Goal: Task Accomplishment & Management: Manage account settings

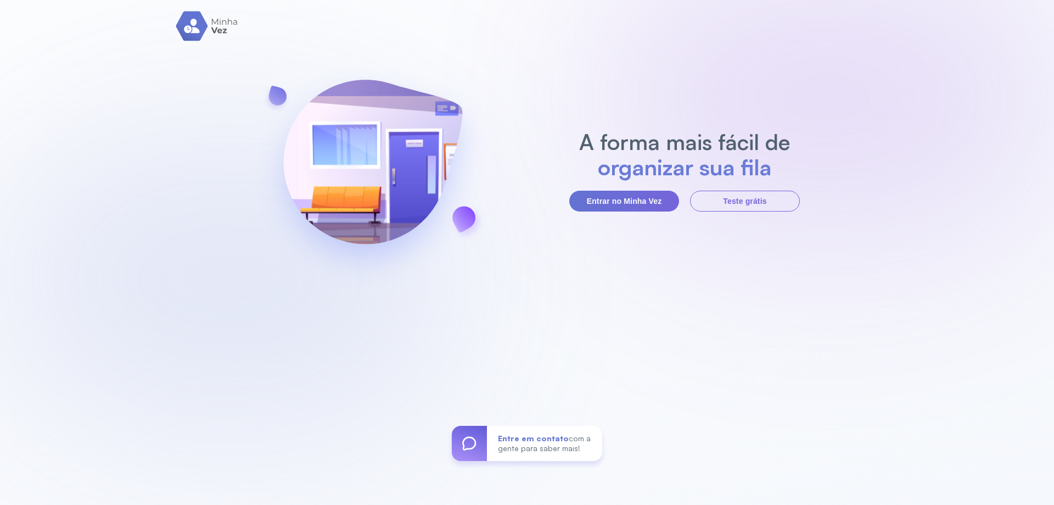
click at [647, 200] on button "Entrar no Minha Vez" at bounding box center [624, 201] width 110 height 21
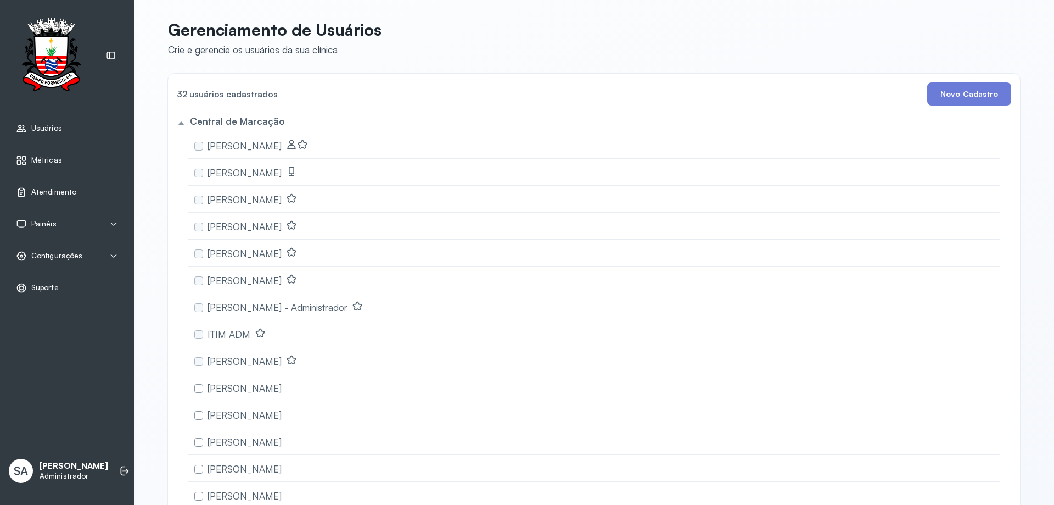
click at [44, 259] on span "Configurações" at bounding box center [56, 255] width 51 height 9
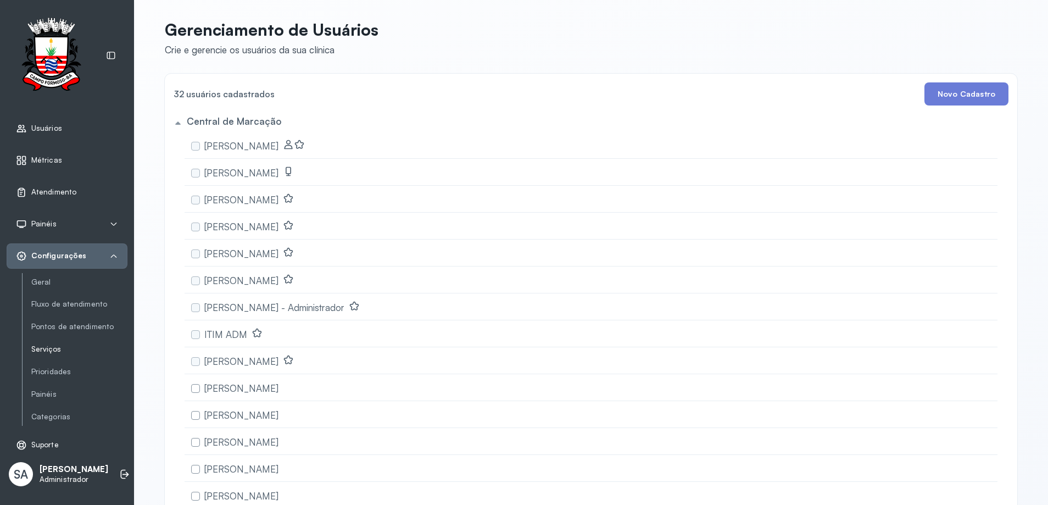
click at [45, 351] on link "Serviços" at bounding box center [79, 348] width 96 height 9
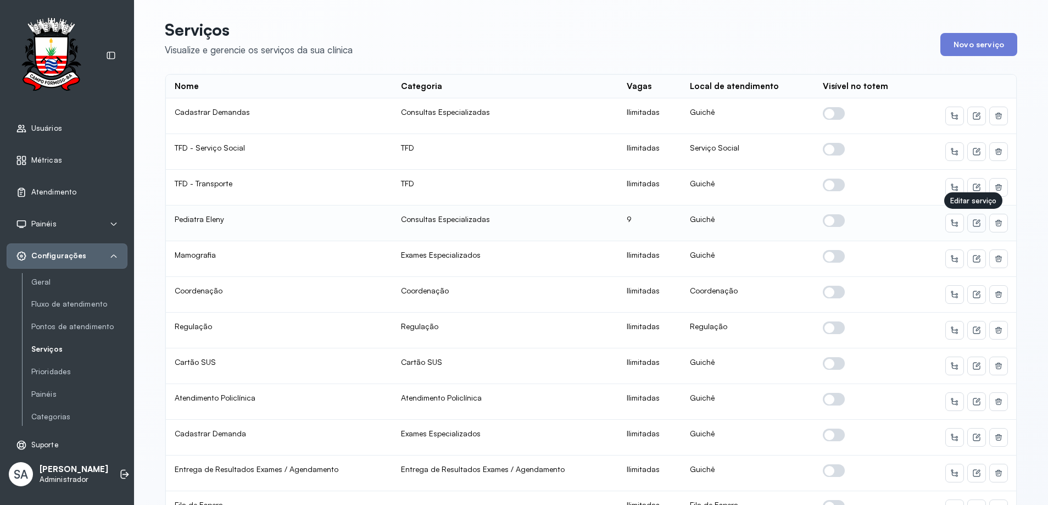
click at [972, 223] on icon at bounding box center [976, 223] width 9 height 9
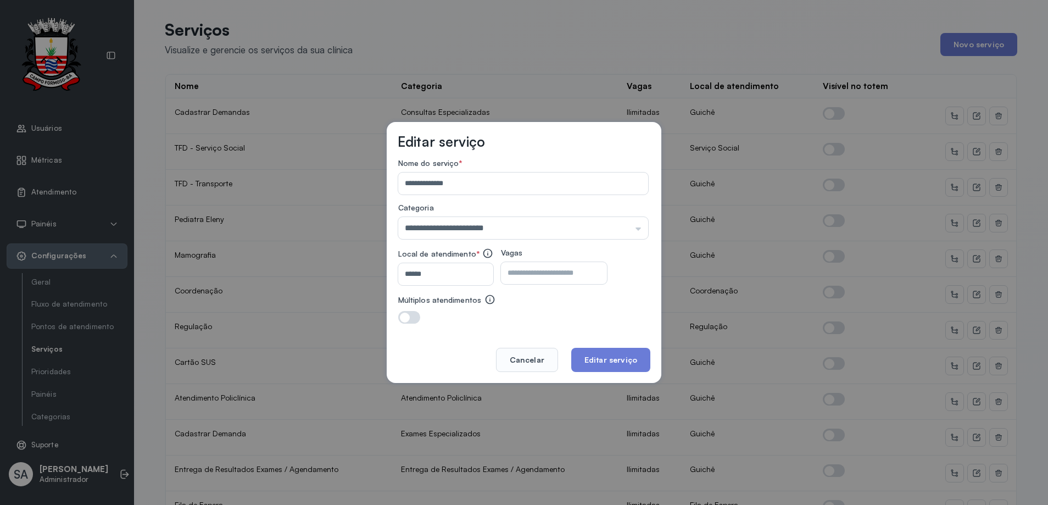
click at [588, 272] on input "*" at bounding box center [544, 273] width 87 height 22
type input "*"
click at [599, 356] on button "Editar serviço" at bounding box center [610, 360] width 79 height 24
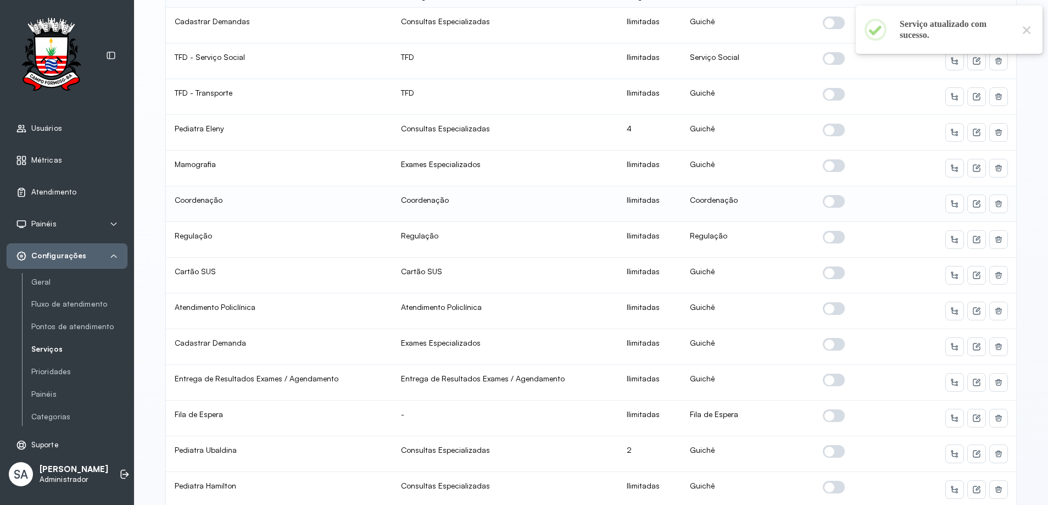
scroll to position [110, 0]
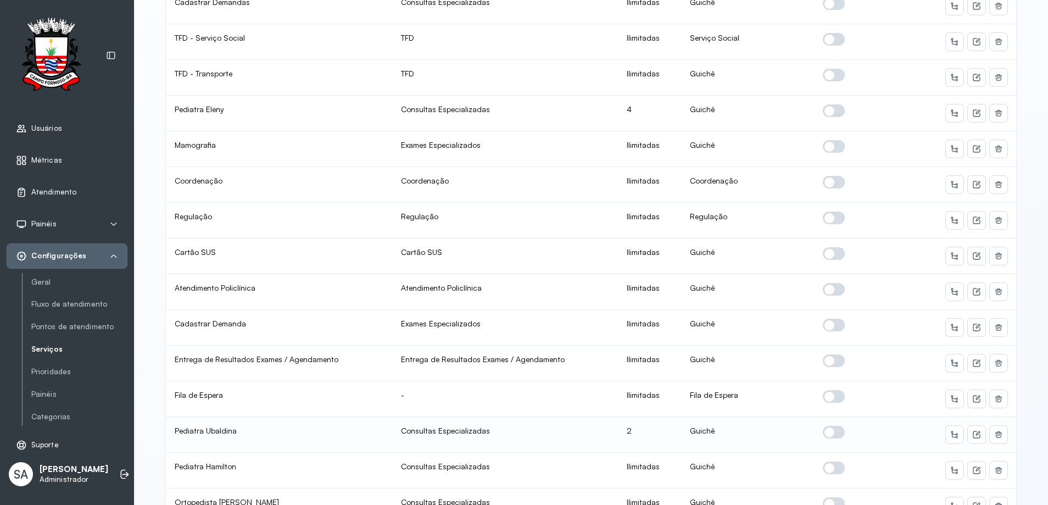
click at [833, 432] on span at bounding box center [834, 432] width 22 height 13
click at [974, 438] on icon at bounding box center [975, 434] width 7 height 7
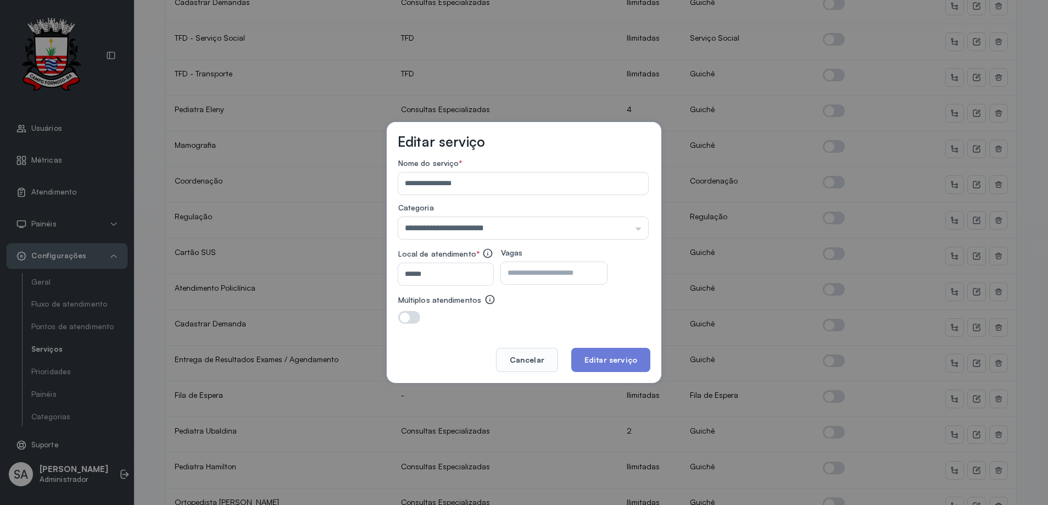
click at [588, 267] on input "*" at bounding box center [544, 273] width 87 height 22
type input "*"
click at [611, 350] on button "Editar serviço" at bounding box center [610, 360] width 79 height 24
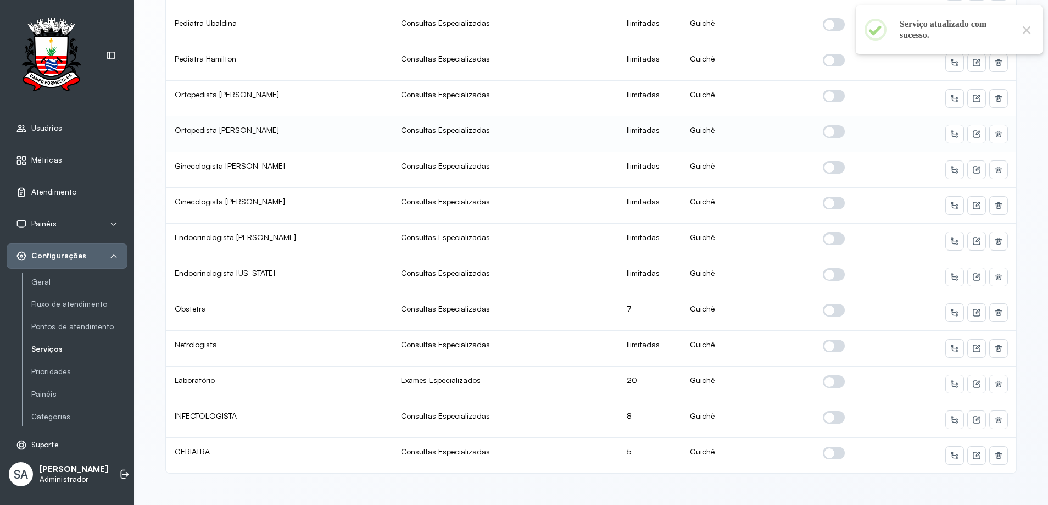
scroll to position [526, 0]
click at [972, 308] on icon at bounding box center [976, 312] width 9 height 9
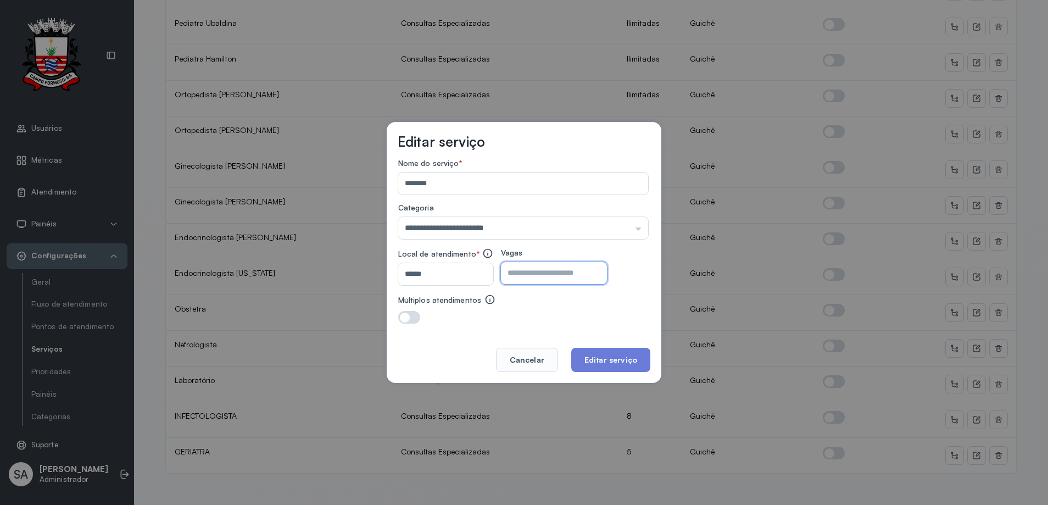
click at [548, 269] on input "*" at bounding box center [544, 273] width 87 height 22
type input "*"
click at [607, 356] on button "Editar serviço" at bounding box center [610, 360] width 79 height 24
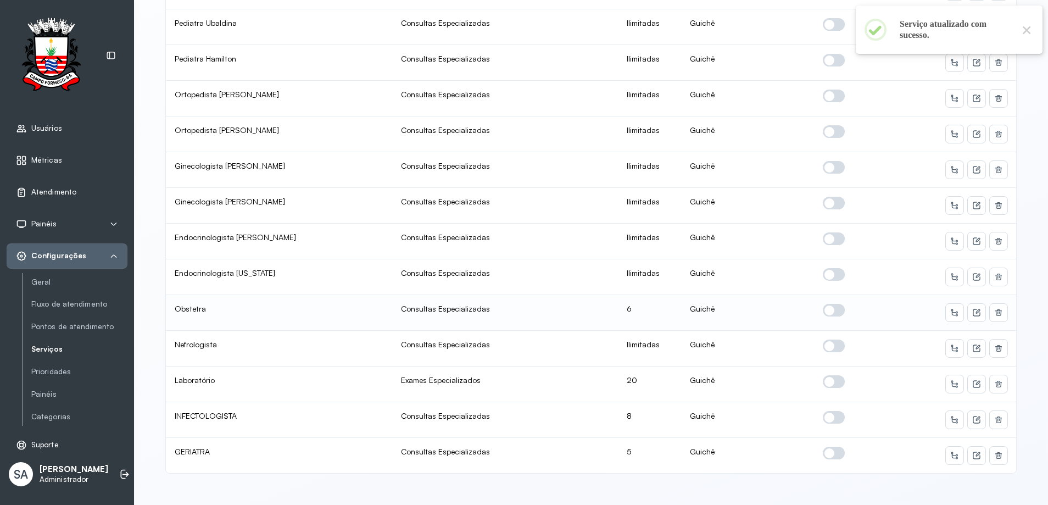
scroll to position [2, 0]
click at [972, 379] on icon at bounding box center [976, 383] width 9 height 9
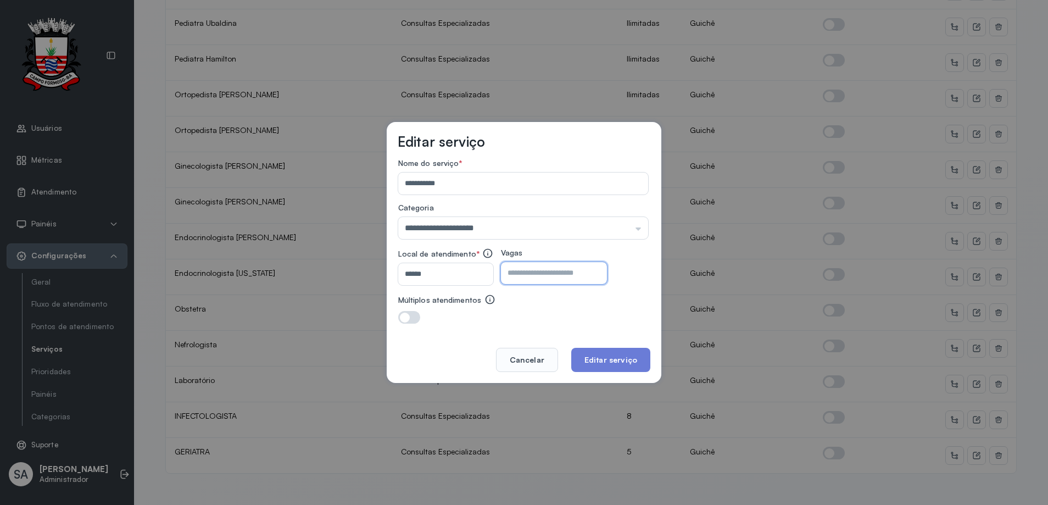
click at [540, 273] on input "**" at bounding box center [544, 273] width 87 height 22
type input "**"
click at [590, 354] on button "Editar serviço" at bounding box center [610, 360] width 79 height 24
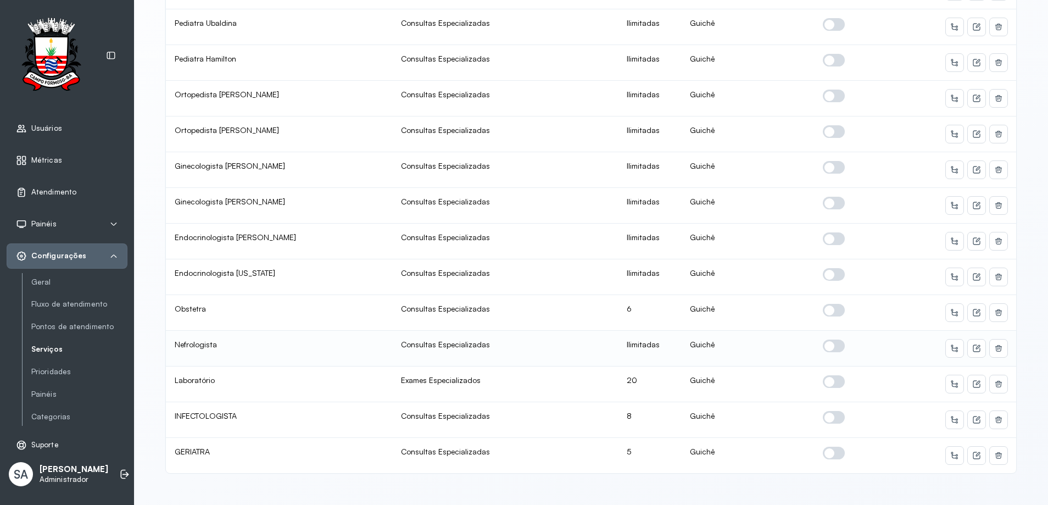
scroll to position [0, 0]
